Goal: Check status

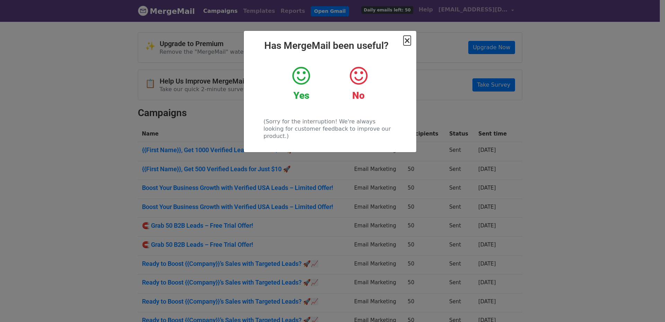
click at [407, 42] on span "×" at bounding box center [407, 41] width 7 height 10
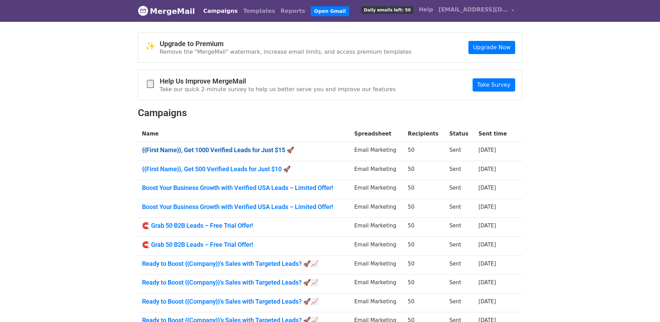
click at [229, 151] on link "{{First Name}}, Get 1000 Verified Leads for Just $15 🚀" at bounding box center [244, 150] width 204 height 8
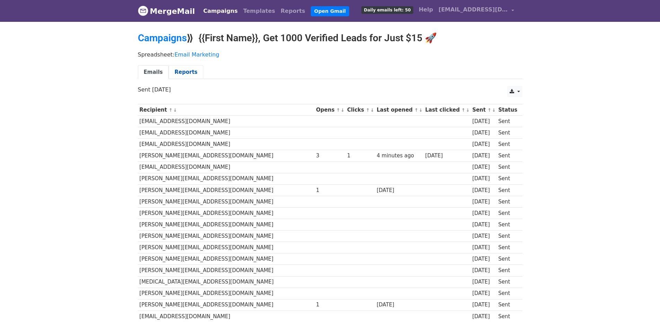
click at [177, 69] on link "Reports" at bounding box center [186, 72] width 35 height 14
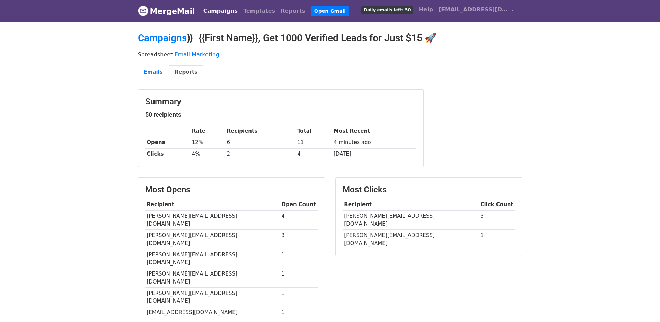
click at [182, 71] on link "Reports" at bounding box center [186, 72] width 35 height 14
click at [169, 70] on link "Reports" at bounding box center [186, 72] width 35 height 14
click at [182, 68] on link "Reports" at bounding box center [186, 72] width 35 height 14
drag, startPoint x: 145, startPoint y: 141, endPoint x: 356, endPoint y: 151, distance: 211.6
click at [356, 151] on div "Summary 50 recipients Rate Recipients Total Most Recent Opens 12% 6 11 4 minute…" at bounding box center [280, 128] width 285 height 77
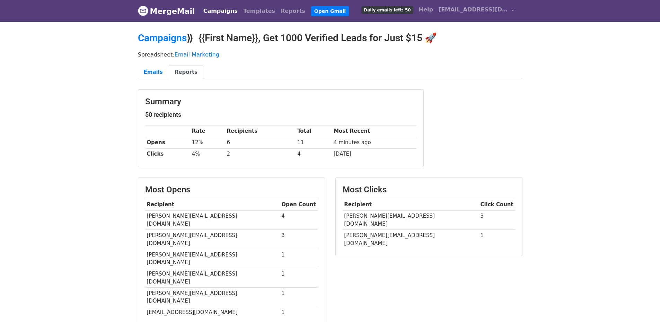
click at [368, 150] on td "1 day ago" at bounding box center [374, 153] width 84 height 11
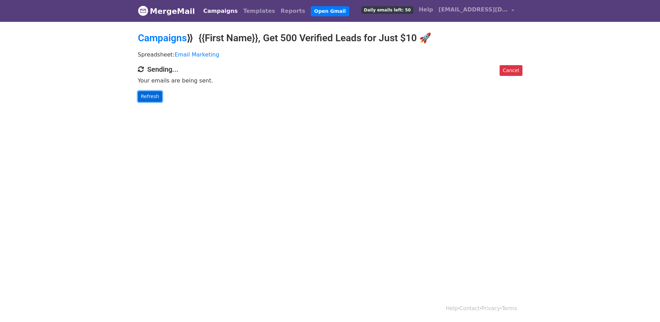
click at [150, 93] on link "Refresh" at bounding box center [150, 96] width 25 height 11
drag, startPoint x: 148, startPoint y: 95, endPoint x: 157, endPoint y: 94, distance: 9.2
click at [148, 95] on link "Refresh" at bounding box center [150, 96] width 25 height 11
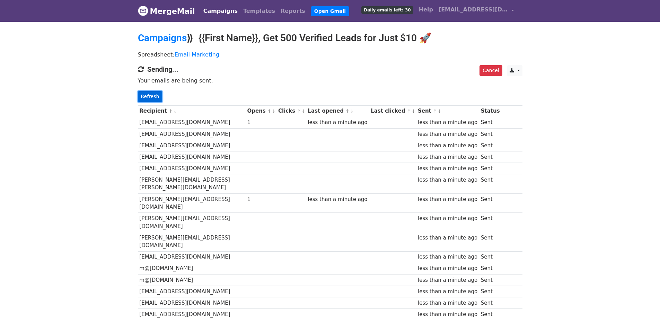
click at [140, 97] on link "Refresh" at bounding box center [150, 96] width 25 height 11
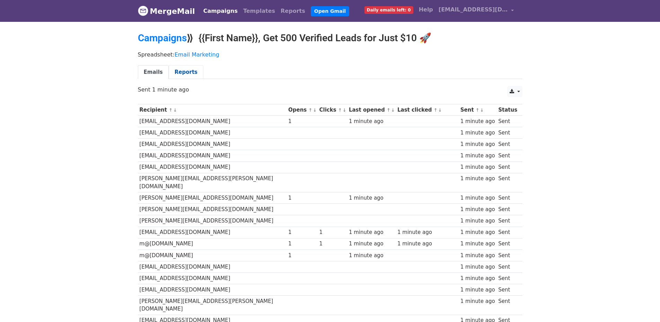
click at [187, 72] on link "Reports" at bounding box center [186, 72] width 35 height 14
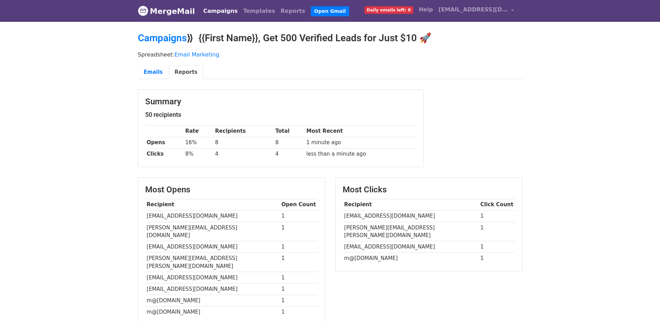
click at [183, 74] on link "Reports" at bounding box center [186, 72] width 35 height 14
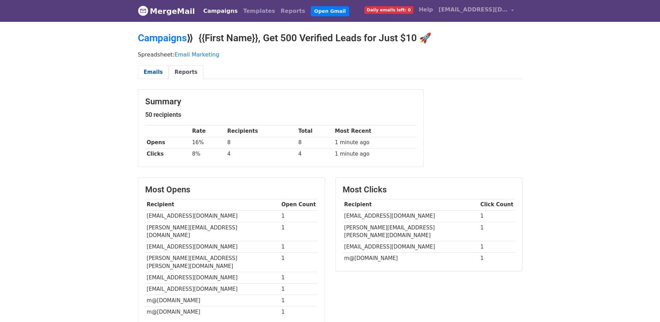
click at [153, 74] on link "Emails" at bounding box center [153, 72] width 31 height 14
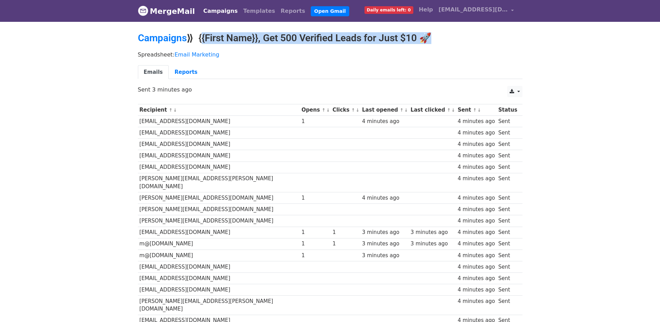
drag, startPoint x: 201, startPoint y: 38, endPoint x: 426, endPoint y: 38, distance: 225.6
click at [426, 38] on h2 "Campaigns ⟫ {{First Name}}, Get 500 Verified Leads for Just $10 🚀" at bounding box center [330, 38] width 385 height 12
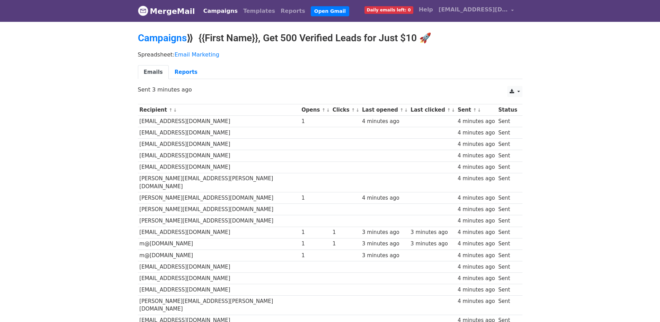
drag, startPoint x: 439, startPoint y: 39, endPoint x: 458, endPoint y: 38, distance: 19.1
click at [440, 40] on h2 "Campaigns ⟫ {{First Name}}, Get 500 Verified Leads for Just $10 🚀" at bounding box center [330, 38] width 385 height 12
drag, startPoint x: 454, startPoint y: 37, endPoint x: 202, endPoint y: 33, distance: 251.6
click at [202, 33] on h2 "Campaigns ⟫ {{First Name}}, Get 500 Verified Leads for Just $10 🚀" at bounding box center [330, 38] width 385 height 12
copy h2 "{{First Name}}, Get 500 Verified Leads for Just $10 🚀"
